Goal: Check status: Check status

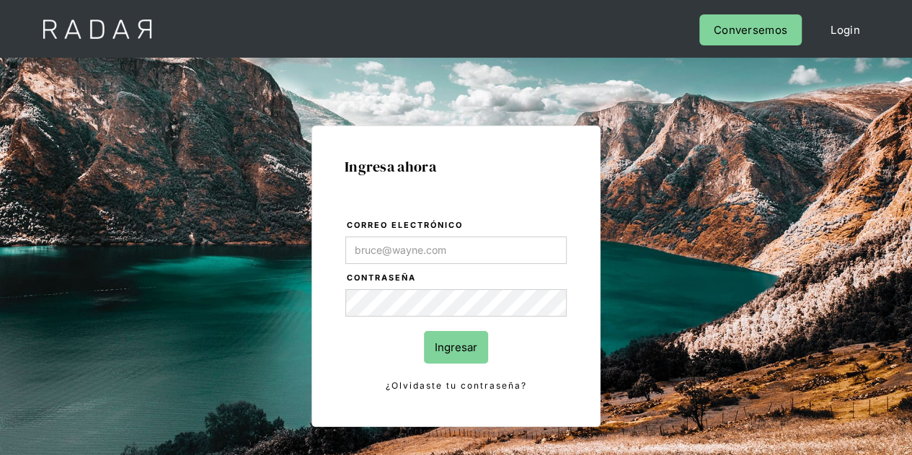
type input "[PERSON_NAME][EMAIL_ADDRESS][DOMAIN_NAME]"
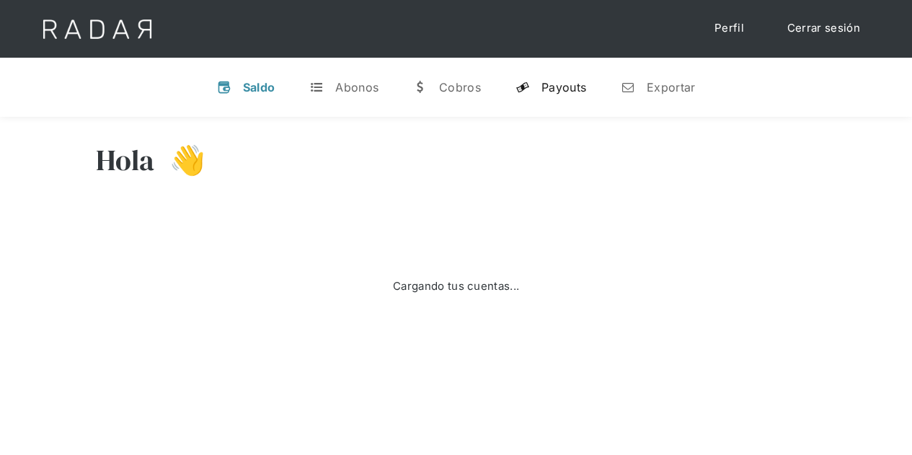
click at [577, 86] on div "Payouts" at bounding box center [563, 87] width 45 height 14
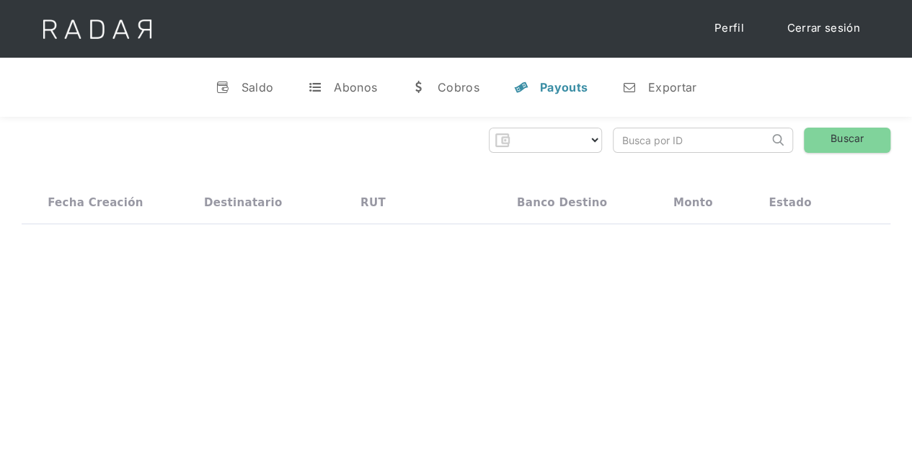
select select "prontopaga"
click at [650, 135] on input "search" at bounding box center [690, 140] width 155 height 24
paste input "040b042c-19b7-40de-92d1-d0f9ef051f1d"
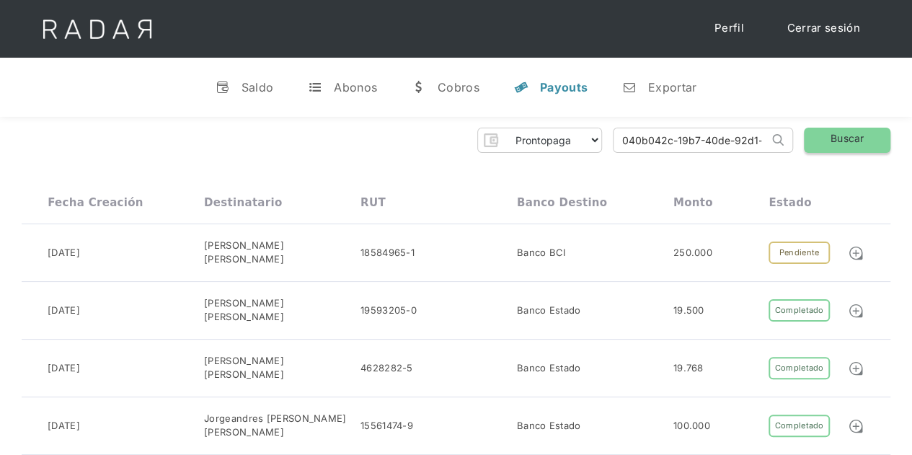
type input "040b042c-19b7-40de-92d1-d0f9ef051f1d"
click at [842, 135] on link "Buscar" at bounding box center [847, 140] width 86 height 25
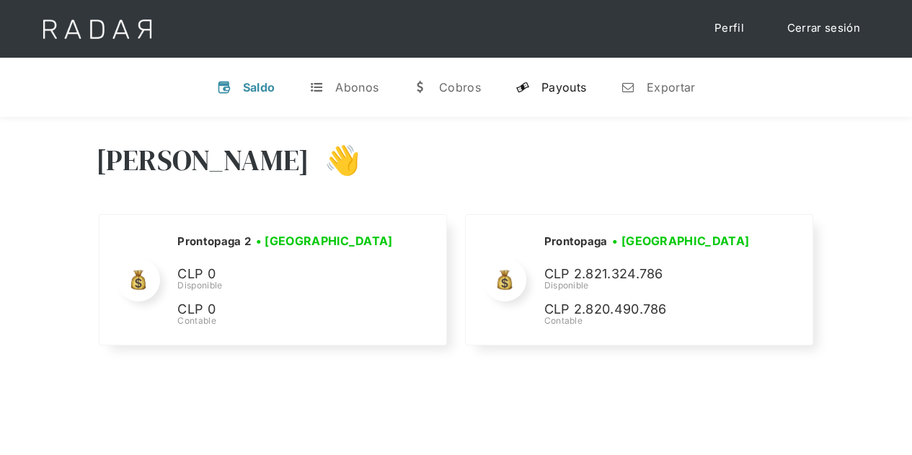
click at [542, 85] on div "Payouts" at bounding box center [563, 87] width 45 height 14
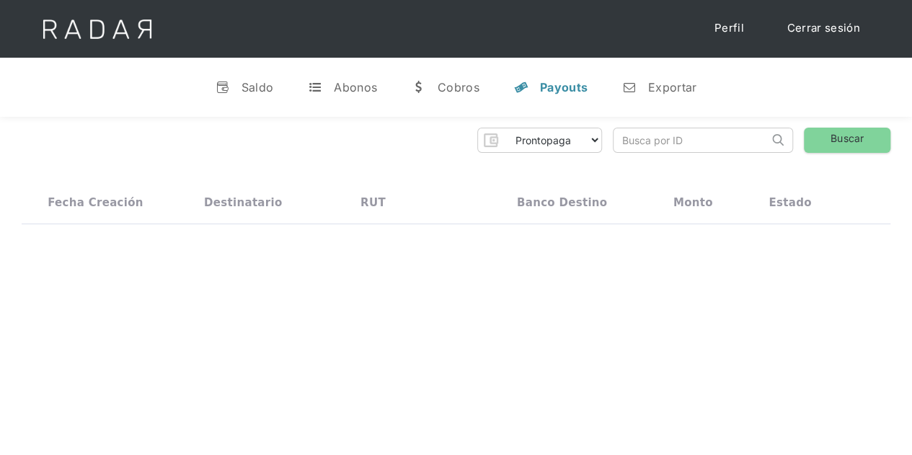
click at [649, 136] on input "search" at bounding box center [690, 140] width 155 height 24
paste input "1a777de6-97db-47e7-8064-1ec00134a1b9"
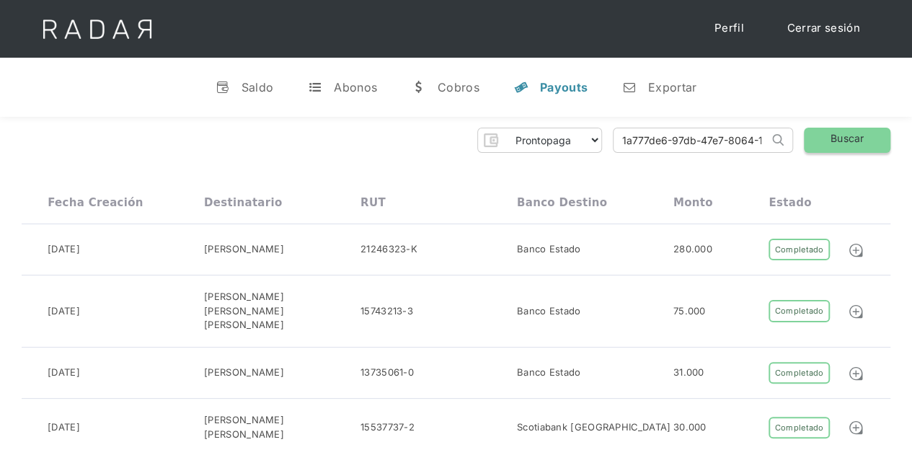
click at [830, 138] on link "Buscar" at bounding box center [847, 140] width 86 height 25
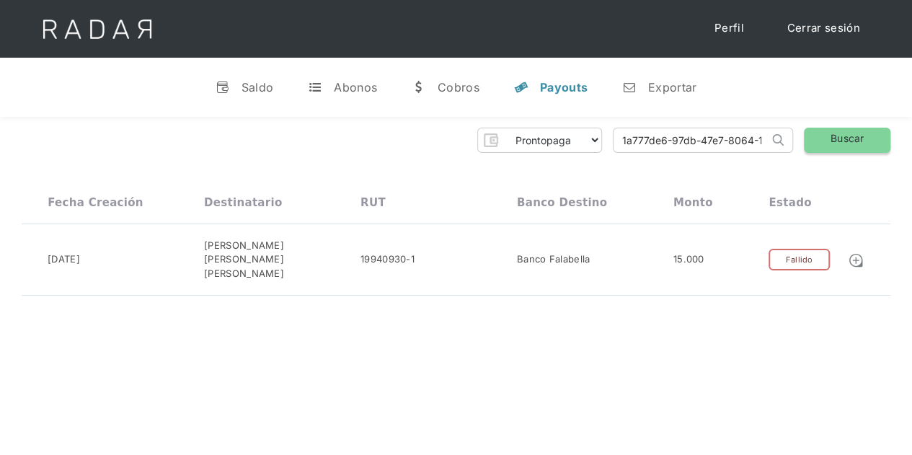
scroll to position [0, 63]
drag, startPoint x: 623, startPoint y: 143, endPoint x: 846, endPoint y: 143, distance: 222.7
click at [846, 143] on div "Prontopaga Prontopaga 2 Thank you! Your submission has been received! Oops! Som…" at bounding box center [456, 140] width 868 height 25
type input "1"
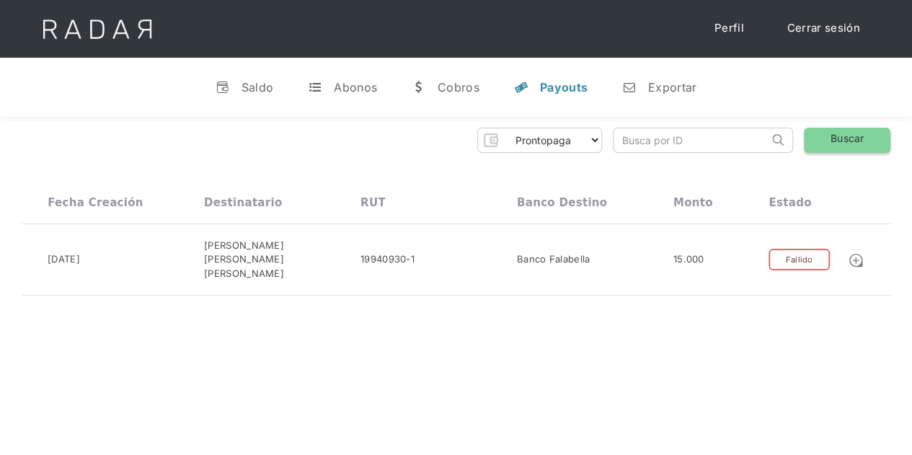
paste input "95cdb757-df6f-4d7f-a926-061a47eaa307"
type input "95cdb757-df6f-4d7f-a926-061a47eaa307"
click at [849, 141] on link "Buscar" at bounding box center [847, 140] width 86 height 25
